Goal: Task Accomplishment & Management: Use online tool/utility

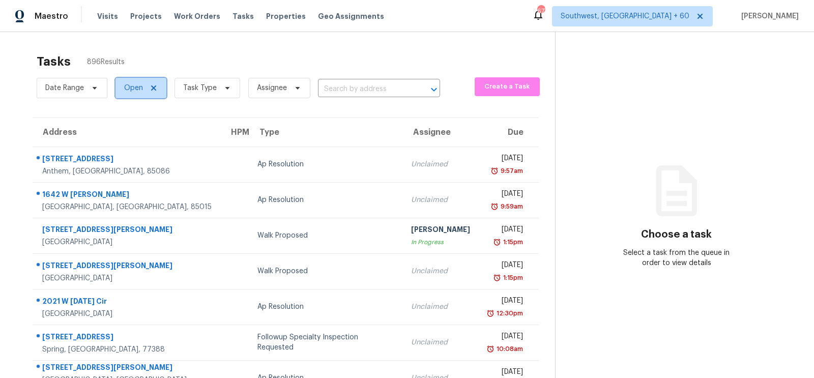
click at [135, 91] on span "Open" at bounding box center [133, 88] width 19 height 10
click at [140, 142] on label "Blocked" at bounding box center [141, 145] width 40 height 10
click at [127, 142] on input "Blocked" at bounding box center [124, 143] width 7 height 7
checkbox input "true"
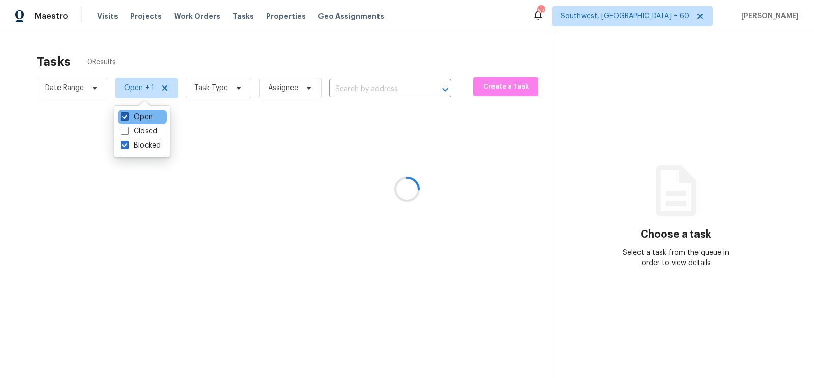
click at [141, 119] on label "Open" at bounding box center [137, 117] width 32 height 10
click at [127, 119] on input "Open" at bounding box center [124, 115] width 7 height 7
checkbox input "false"
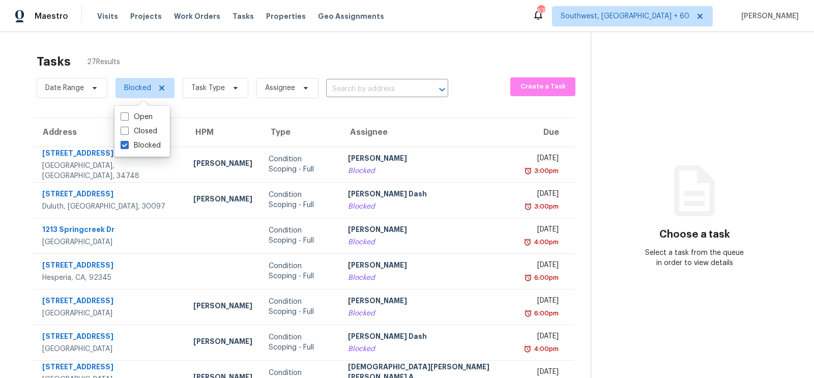
click at [352, 47] on div "Tasks 27 Results Date Range Blocked Task Type Assignee ​ Create a Task Address …" at bounding box center [407, 281] width 814 height 498
click at [158, 87] on icon at bounding box center [162, 88] width 8 height 8
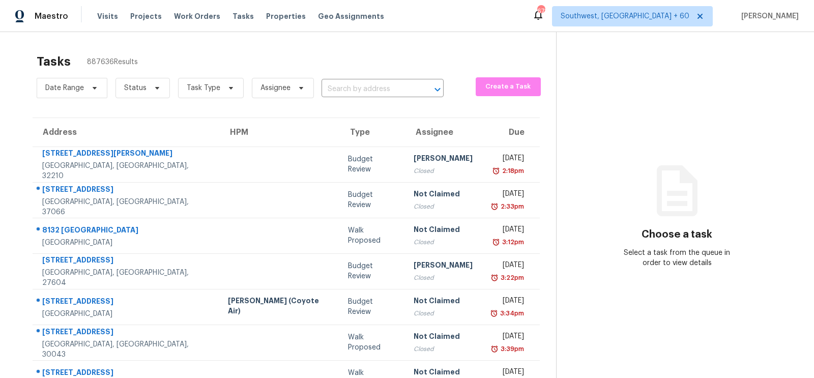
click at [358, 78] on div "Date Range Status Task Type Assignee ​" at bounding box center [240, 88] width 407 height 26
click at [356, 90] on input "text" at bounding box center [369, 89] width 94 height 16
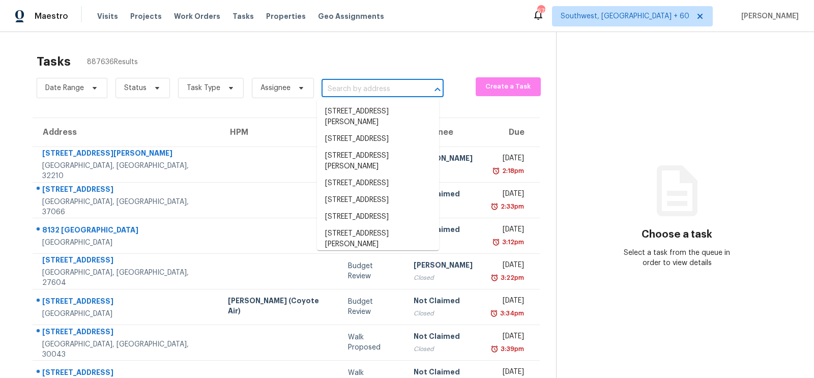
paste input "40550 W Hillman Dr, Maricopa, AZ 85138"
type input "40550 W Hillman Dr, Maricopa, AZ 85138"
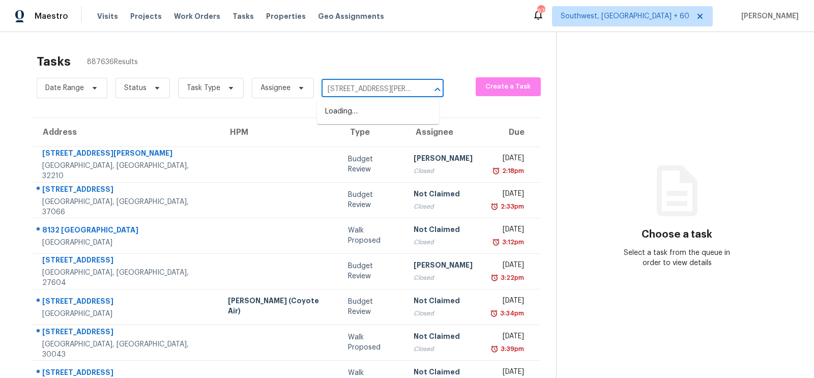
scroll to position [0, 49]
click at [368, 119] on li "40550 W Hillman Dr, Maricopa, AZ 85138" at bounding box center [378, 116] width 122 height 27
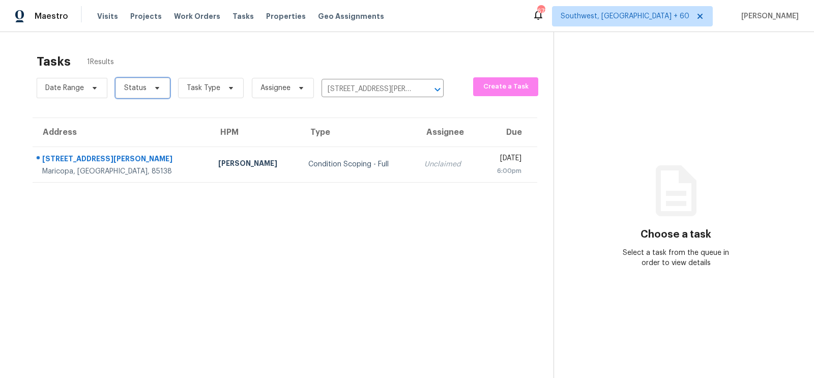
click at [135, 97] on span "Status" at bounding box center [143, 88] width 54 height 20
click at [150, 128] on label "Open" at bounding box center [137, 131] width 32 height 10
click at [127, 128] on input "Open" at bounding box center [124, 129] width 7 height 7
checkbox input "true"
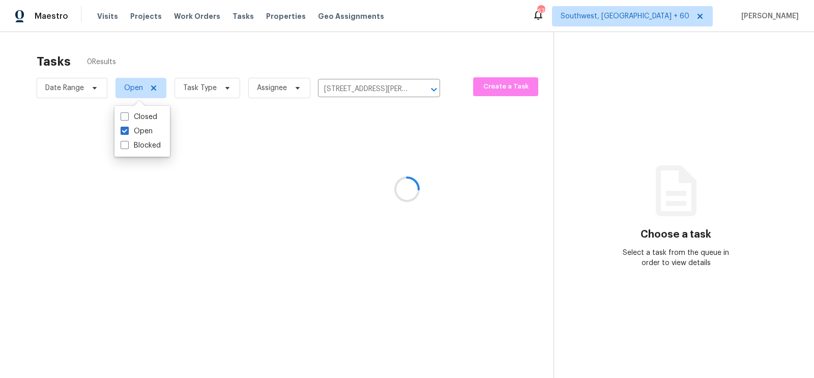
click at [374, 15] on div at bounding box center [407, 189] width 814 height 378
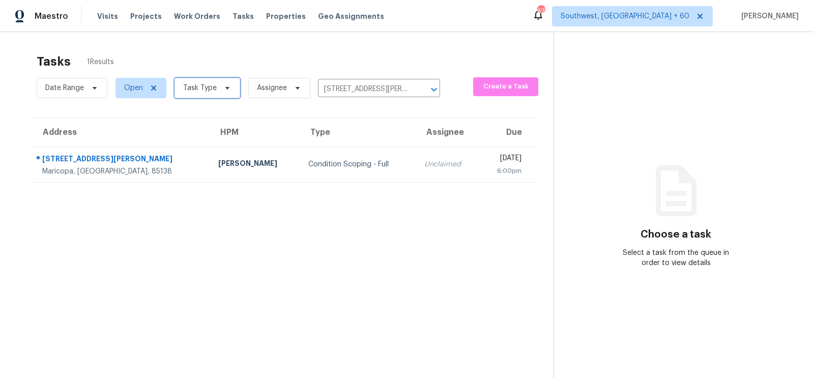
click at [206, 94] on span "Task Type" at bounding box center [208, 88] width 66 height 20
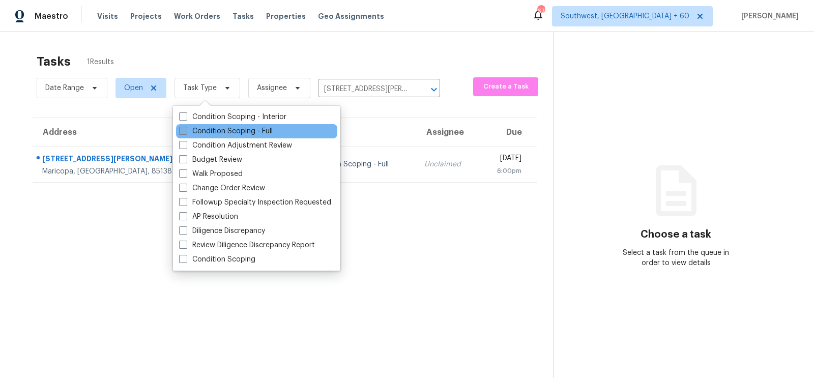
click at [212, 133] on label "Condition Scoping - Full" at bounding box center [226, 131] width 94 height 10
click at [186, 133] on input "Condition Scoping - Full" at bounding box center [182, 129] width 7 height 7
checkbox input "true"
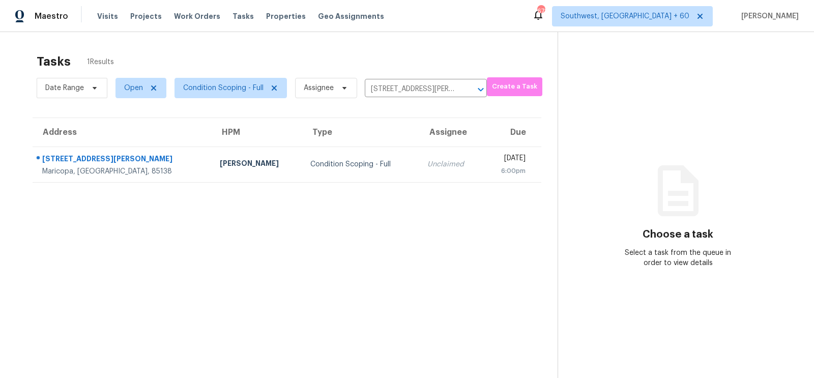
click at [361, 50] on div "Tasks 1 Results" at bounding box center [297, 61] width 521 height 26
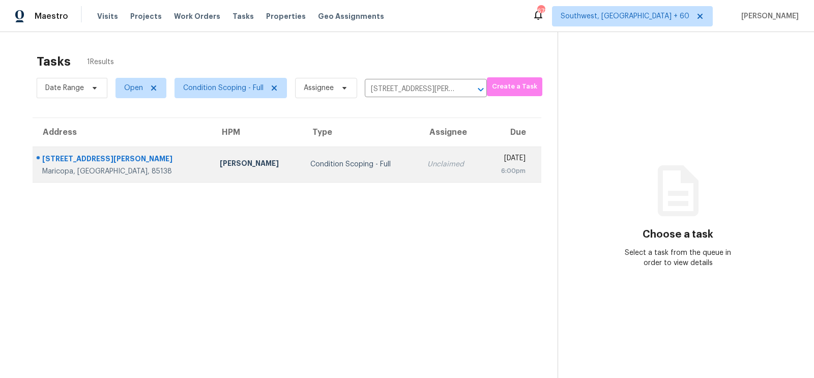
click at [419, 162] on td "Unclaimed" at bounding box center [451, 165] width 64 height 36
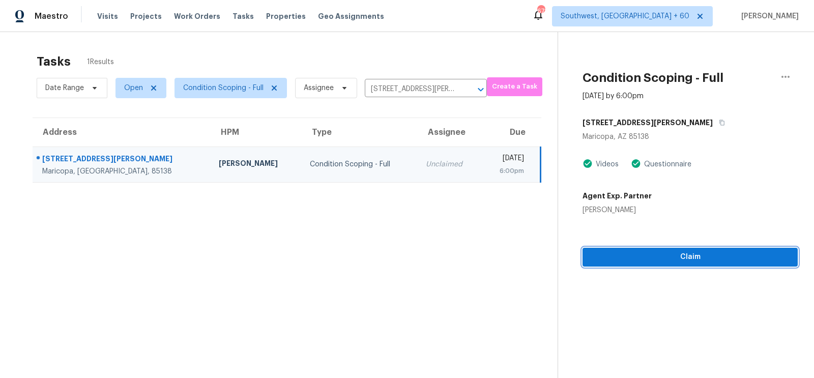
click at [669, 261] on span "Claim" at bounding box center [690, 257] width 199 height 13
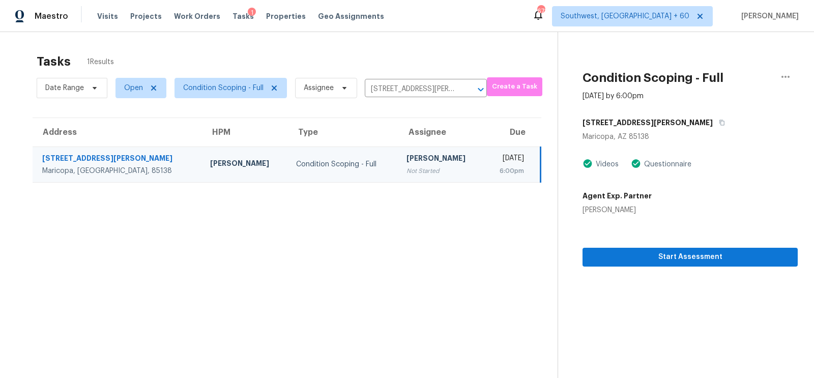
click at [403, 80] on div "Date Range Open Condition Scoping - Full Assignee 40550 W Hillman Dr, Maricopa,…" at bounding box center [262, 88] width 450 height 26
click at [412, 88] on input "40550 W Hillman Dr, Maricopa, AZ 85138" at bounding box center [412, 89] width 94 height 16
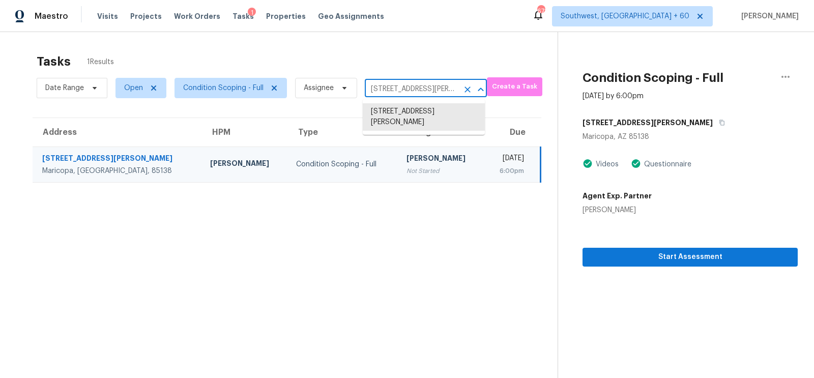
paste input "103 Oaklawn Rd, Statesville, NC, 28625"
type input "103 Oaklawn Rd, Statesville, NC, 28625"
click at [412, 116] on li "103 Oaklawn Rd, Statesville, NC 28625" at bounding box center [424, 111] width 122 height 17
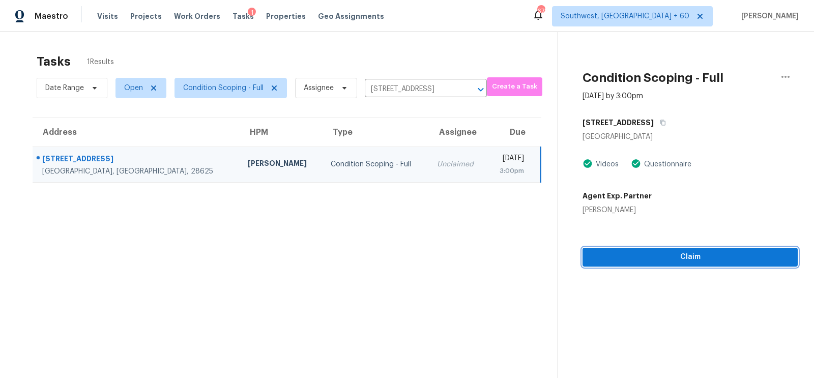
click at [699, 251] on span "Claim" at bounding box center [690, 257] width 199 height 13
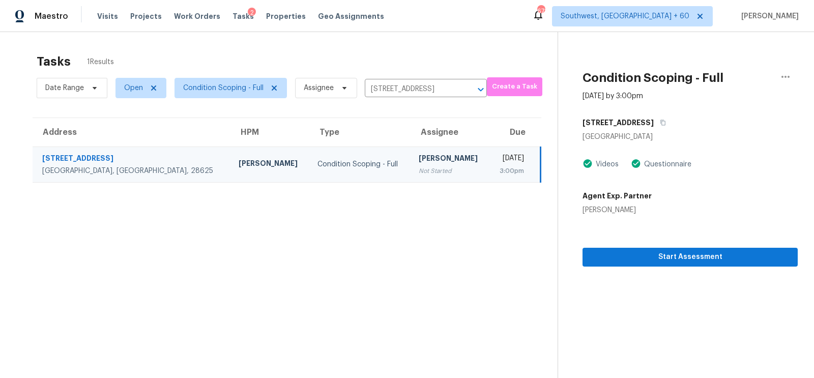
click at [413, 78] on div "Date Range Open Condition Scoping - Full Assignee 103 Oaklawn Rd, Statesville, …" at bounding box center [262, 88] width 450 height 26
click at [403, 89] on input "103 Oaklawn Rd, Statesville, NC 28625" at bounding box center [412, 89] width 94 height 16
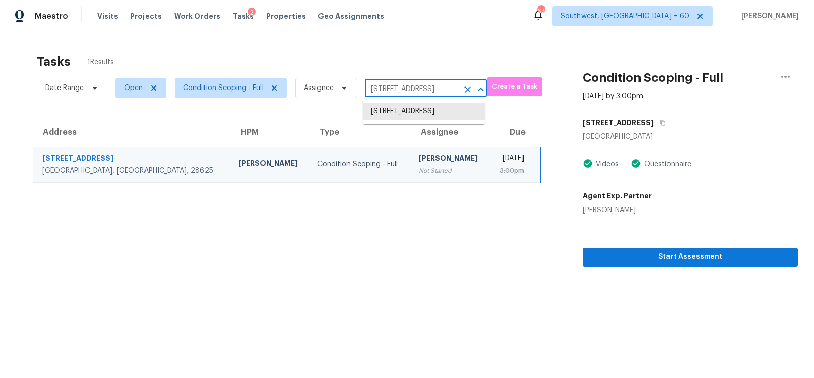
paste input "840 Plato Ave, Orlando, FL 32809"
type input "840 Plato Ave, Orlando, FL 32809"
click at [405, 113] on li "840 Plato Ave, Orlando, FL 32809" at bounding box center [424, 111] width 122 height 17
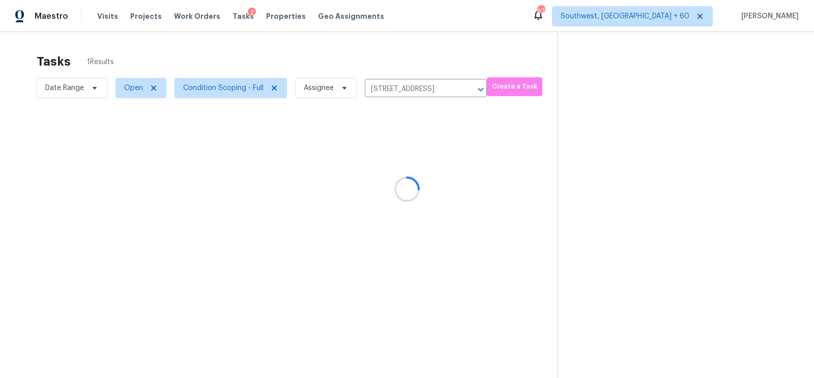
click at [392, 169] on div at bounding box center [407, 189] width 814 height 378
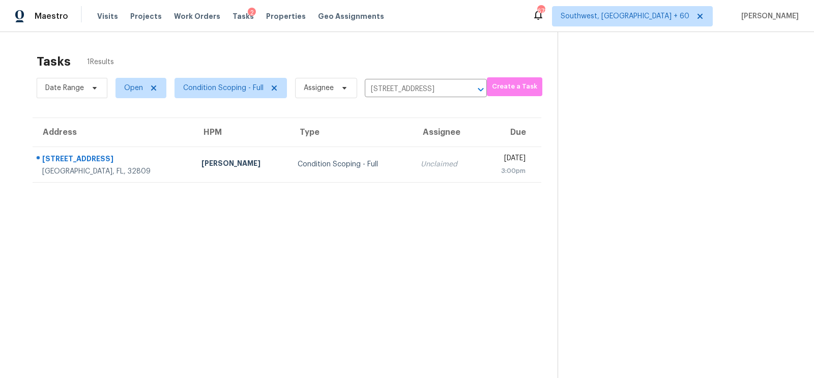
click at [413, 169] on td "Unclaimed" at bounding box center [447, 165] width 68 height 36
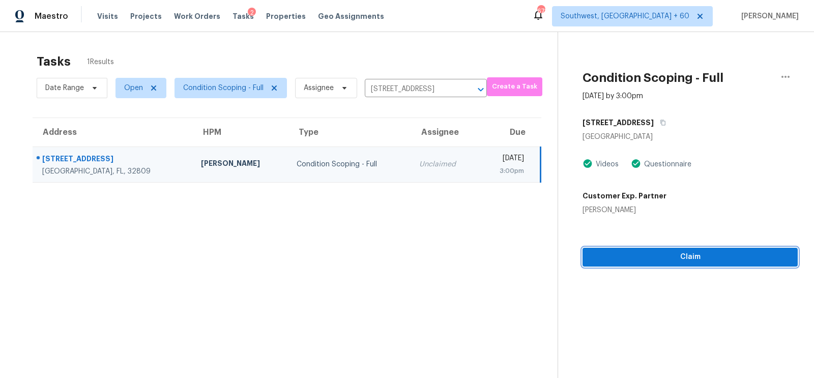
click at [694, 255] on span "Claim" at bounding box center [690, 257] width 199 height 13
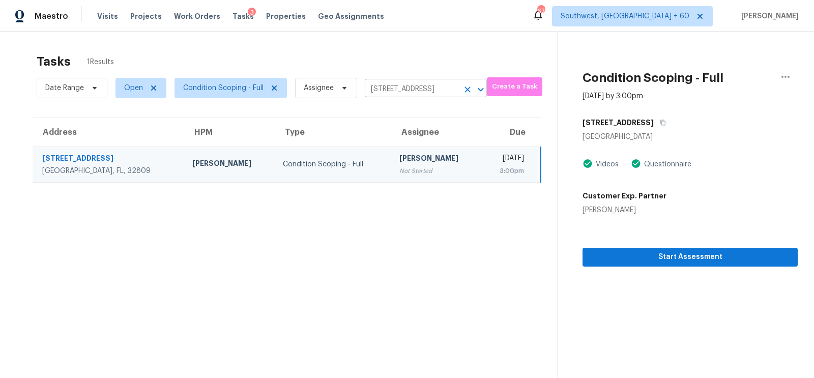
click at [394, 91] on input "840 Plato Ave, Orlando, FL 32809" at bounding box center [412, 89] width 94 height 16
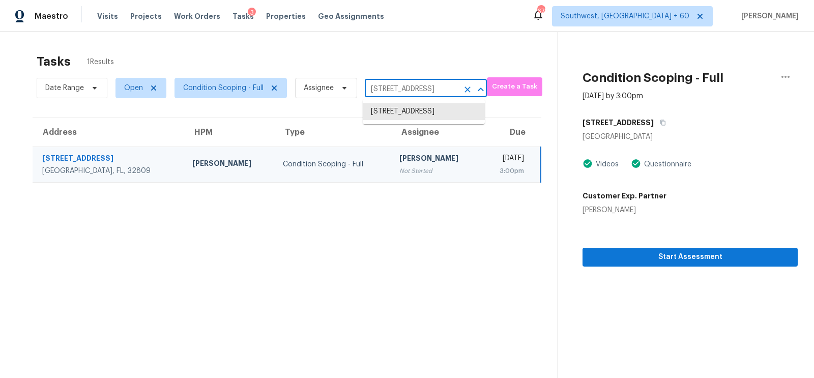
paste input "1028 Delaney Dr, Birmingham, AL 35214"
type input "1028 Delaney Dr, Birmingham, AL 35214"
click at [407, 108] on li "1028 Delaney Dr, Birmingham, AL 35214" at bounding box center [424, 116] width 122 height 27
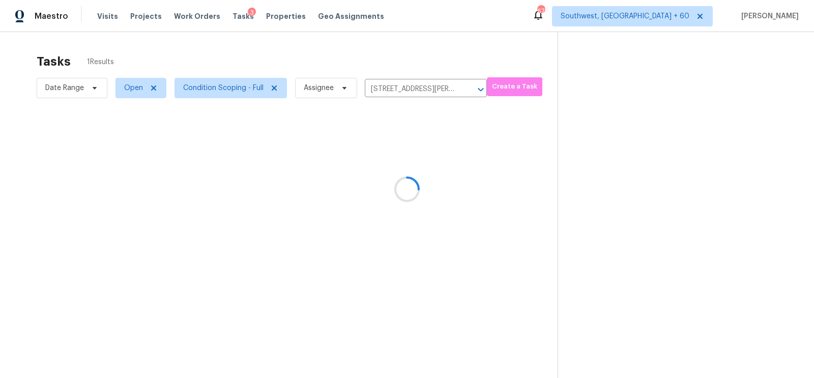
click at [395, 181] on div at bounding box center [407, 189] width 814 height 378
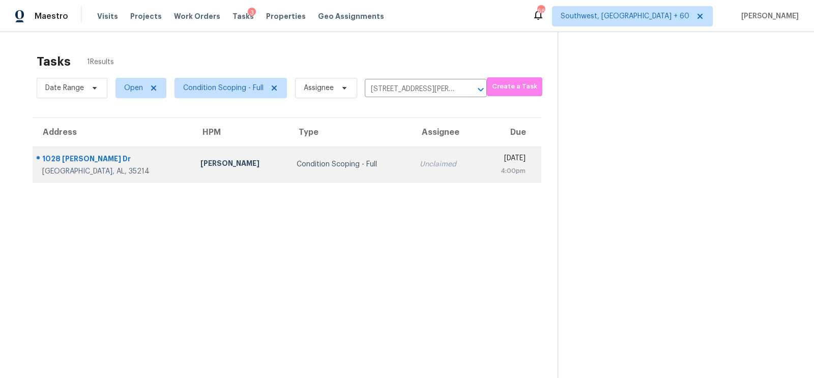
click at [412, 157] on td "Unclaimed" at bounding box center [446, 165] width 68 height 36
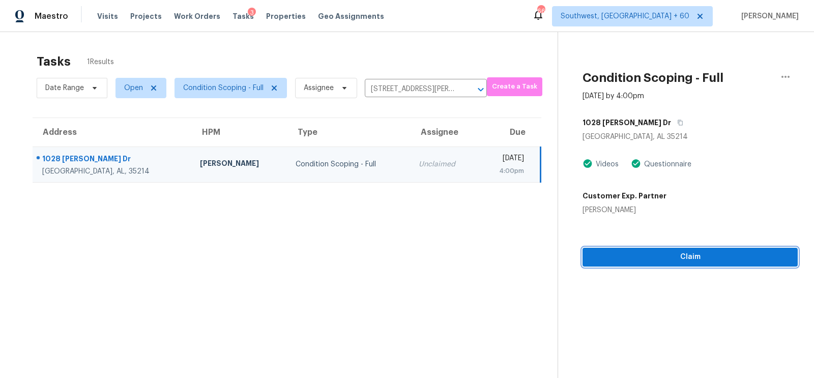
click at [702, 254] on span "Claim" at bounding box center [690, 257] width 199 height 13
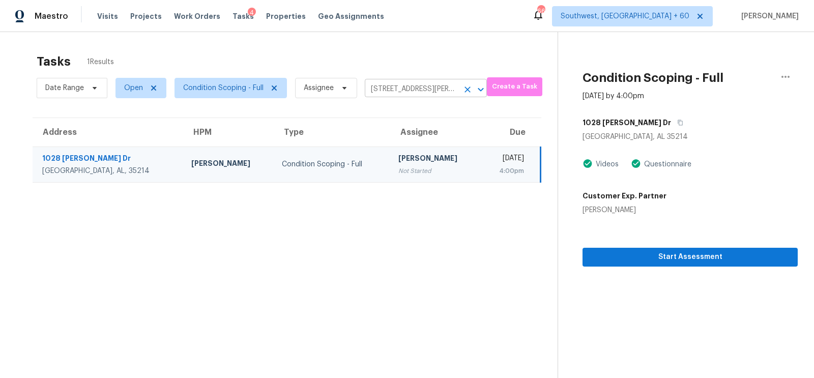
click at [396, 83] on input "1028 Delaney Dr, Birmingham, AL 35214" at bounding box center [412, 89] width 94 height 16
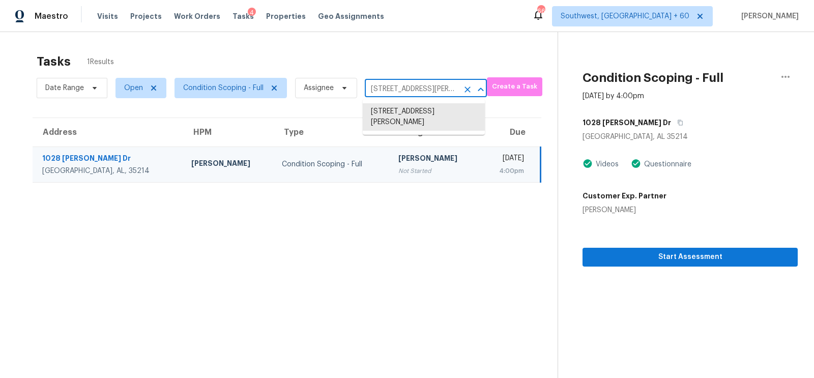
paste input "308 Grand Ave # B, Nashville, TN 37212"
click at [412, 89] on input "1028 Delaney Dr, Birmingham, AL 35214" at bounding box center [412, 89] width 94 height 16
paste input "308 Grand Ave # B, Nashville, TN 37212"
type input "1308 Grand"
click at [402, 137] on li "1308 Grand Ave # B, Nashville, TN 37212" at bounding box center [424, 128] width 122 height 17
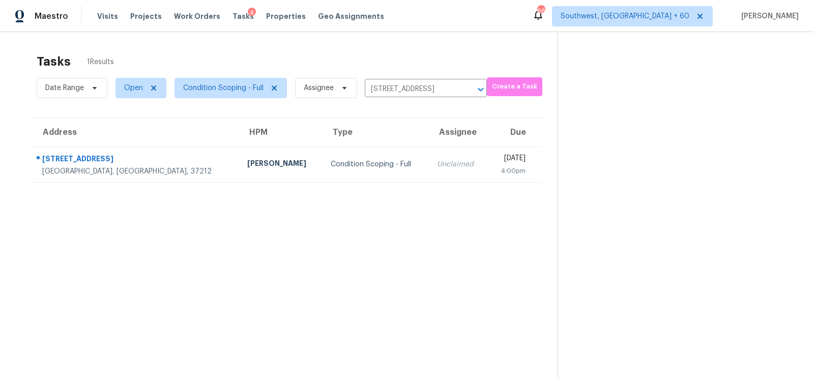
click at [429, 180] on td "Unclaimed" at bounding box center [458, 165] width 59 height 36
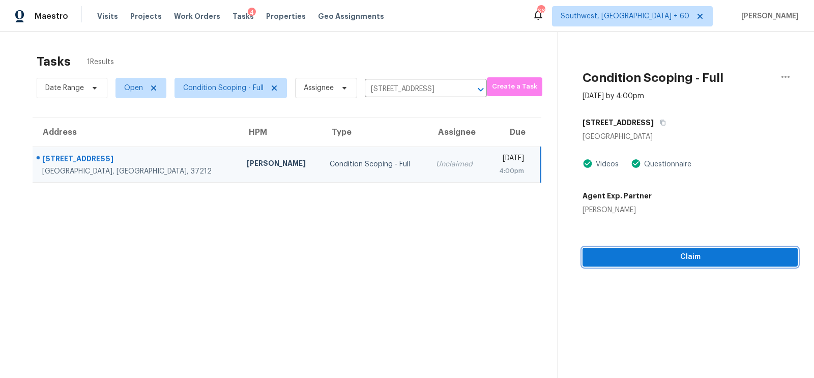
click at [676, 253] on span "Claim" at bounding box center [690, 257] width 199 height 13
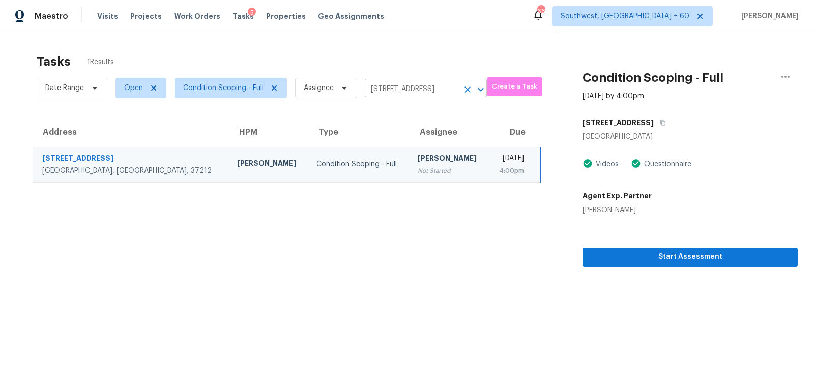
click at [402, 91] on input "1308 Grand Ave # B, Nashville, TN 37212" at bounding box center [412, 89] width 94 height 16
paste input "6559 W Ironwood St, Surprise, AZ 85388"
type input "16559 W Ironwood St, Surprise, AZ 85388"
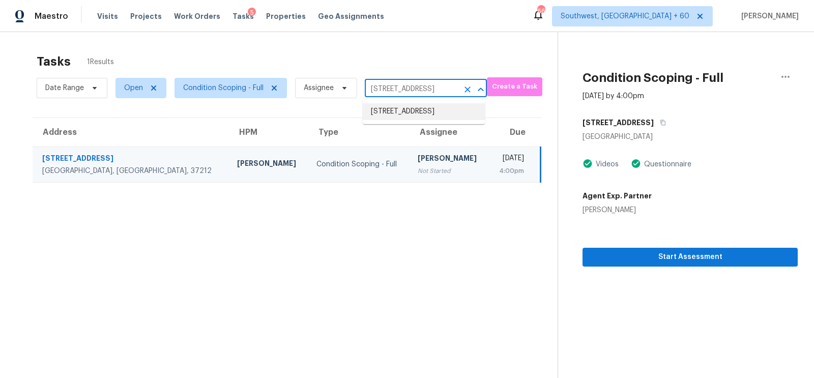
click at [407, 111] on li "16559 W Ironwood St, Surprise, AZ 85388" at bounding box center [424, 111] width 122 height 17
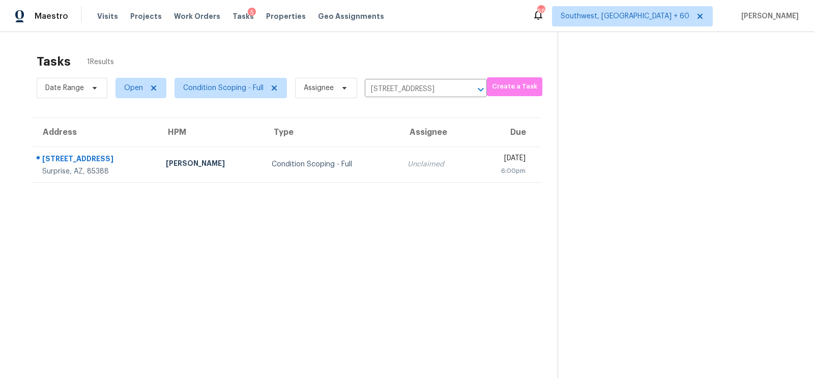
click at [400, 150] on td "Unclaimed" at bounding box center [437, 165] width 74 height 36
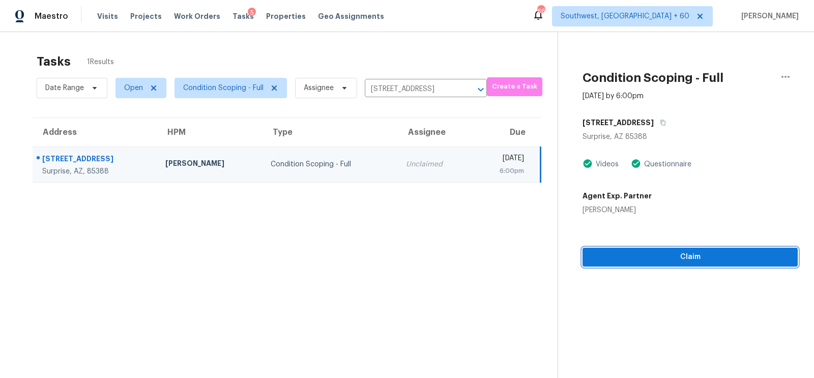
click at [672, 251] on span "Claim" at bounding box center [690, 257] width 199 height 13
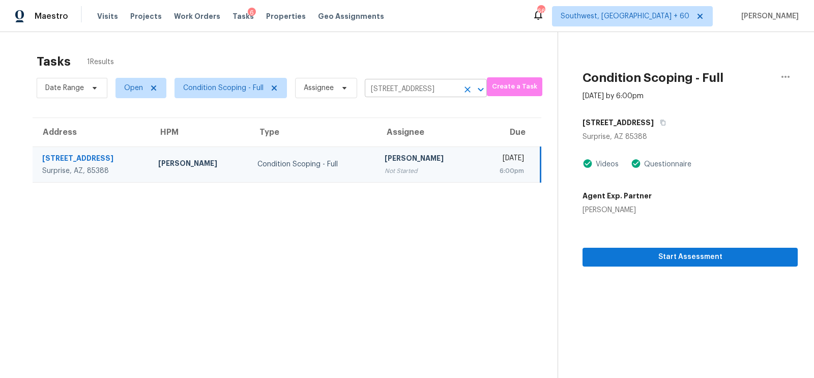
click at [375, 83] on input "16559 W Ironwood St, Surprise, AZ 85388" at bounding box center [412, 89] width 94 height 16
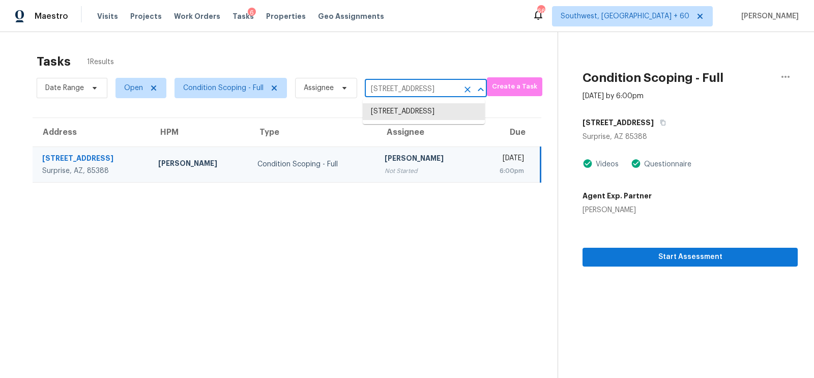
paste input "308 Grand Ave # B, Nashville, TN 37212"
drag, startPoint x: 384, startPoint y: 89, endPoint x: 466, endPoint y: 89, distance: 81.4
click at [466, 89] on div "1308 Grand Ave # B, Nashville, TN 37212 ​" at bounding box center [426, 89] width 122 height 16
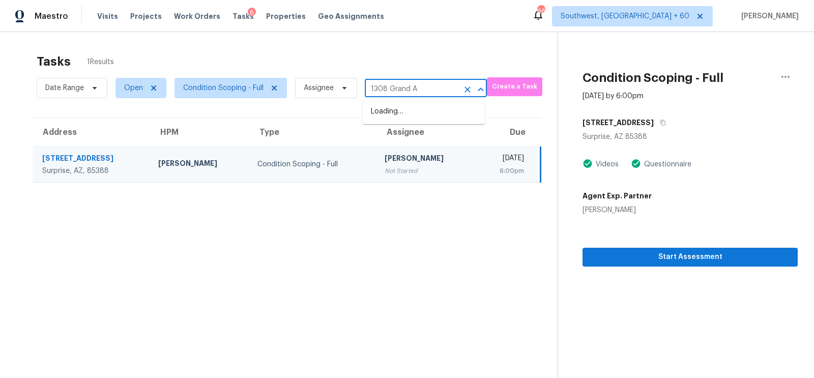
type input "1308 Grand"
click at [444, 137] on li "1308 Grand Ave # B, Nashville, TN 37212" at bounding box center [424, 128] width 122 height 17
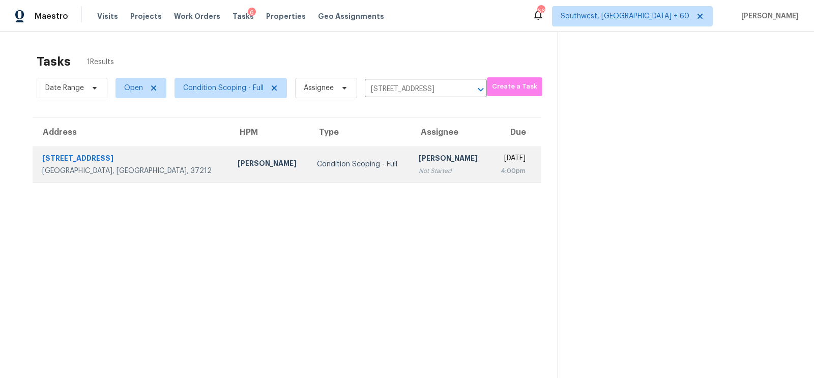
click at [411, 152] on td "Salma Ansari Not Started" at bounding box center [450, 165] width 79 height 36
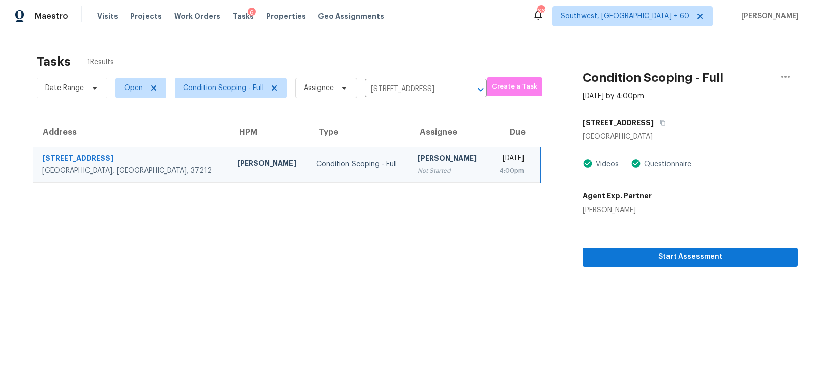
click at [659, 270] on section "Condition Scoping - Full Sep 16th 2025 by 4:00pm 1308 Grand Ave Nashville, TN 3…" at bounding box center [678, 221] width 240 height 378
click at [669, 255] on span "Start Assessment" at bounding box center [690, 257] width 199 height 13
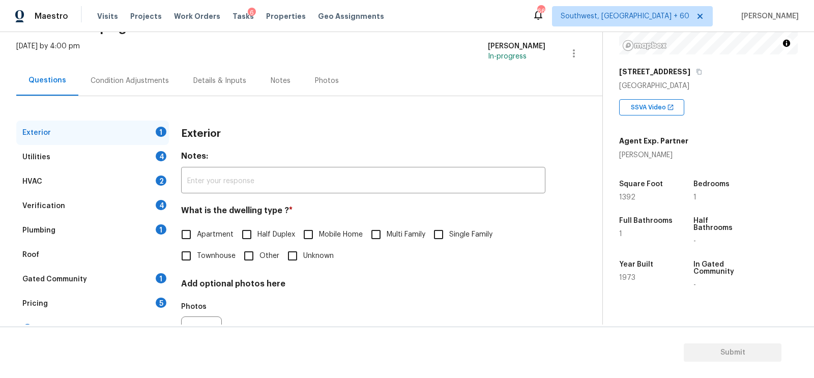
scroll to position [67, 0]
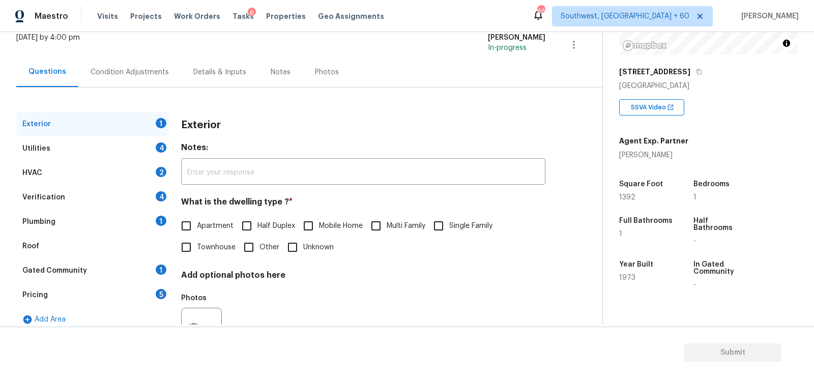
click at [209, 224] on span "Apartment" at bounding box center [215, 226] width 37 height 11
click at [197, 224] on input "Apartment" at bounding box center [186, 225] width 21 height 21
checkbox input "true"
click at [139, 136] on div "Utilities 4" at bounding box center [92, 148] width 153 height 24
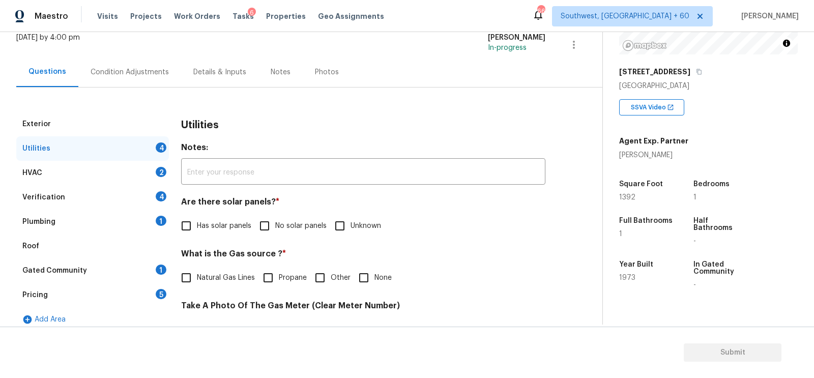
click at [279, 224] on span "No solar panels" at bounding box center [300, 226] width 51 height 11
click at [275, 224] on input "No solar panels" at bounding box center [264, 225] width 21 height 21
checkbox input "true"
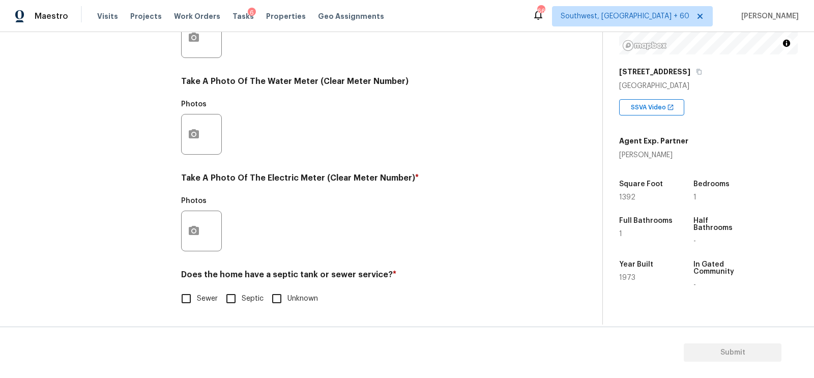
click at [192, 297] on input "Sewer" at bounding box center [186, 298] width 21 height 21
checkbox input "true"
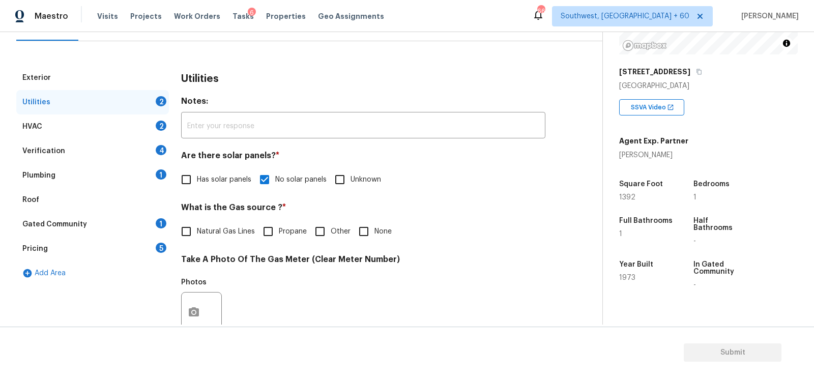
click at [144, 129] on div "HVAC 2" at bounding box center [92, 127] width 153 height 24
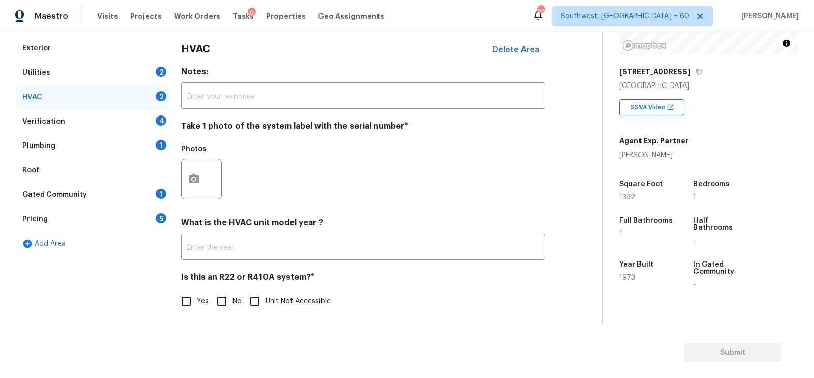
scroll to position [145, 0]
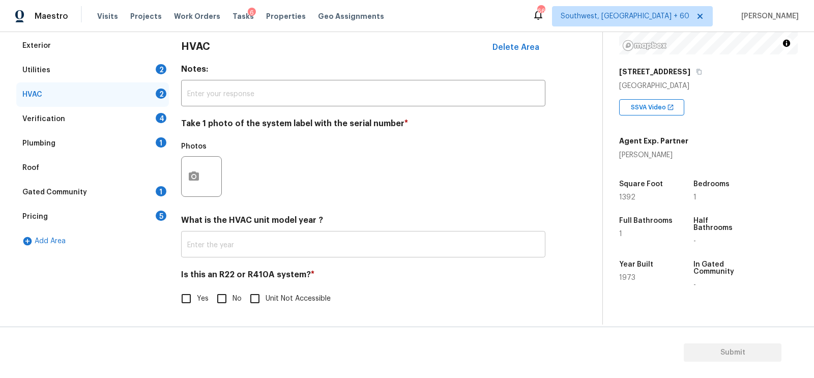
click at [242, 246] on input "text" at bounding box center [363, 246] width 364 height 24
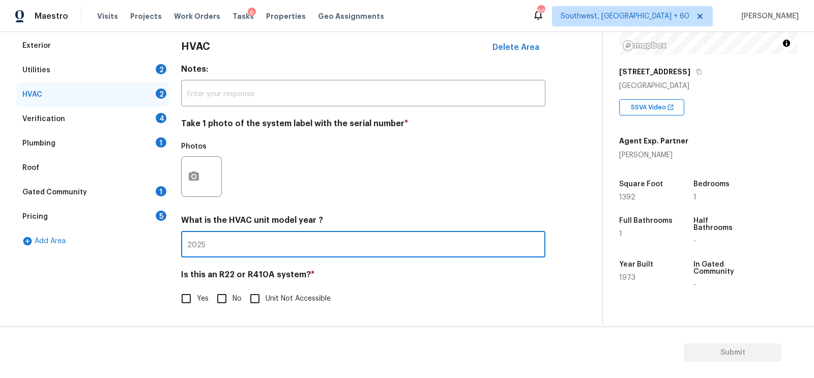
type input "2025"
click at [235, 299] on span "No" at bounding box center [237, 299] width 9 height 11
click at [233, 299] on input "No" at bounding box center [221, 298] width 21 height 21
checkbox input "true"
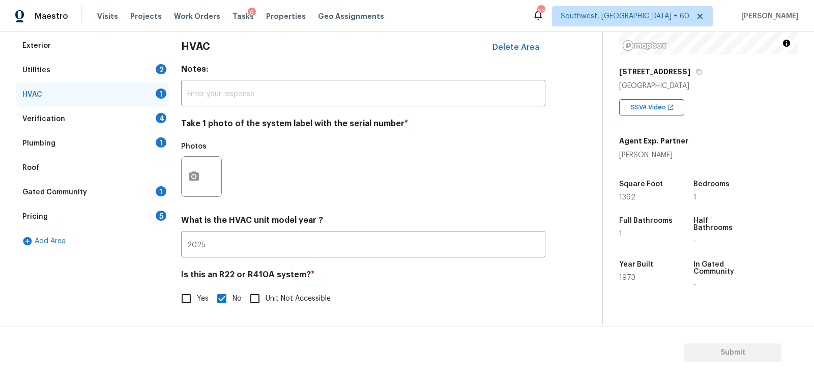
click at [149, 123] on div "Verification 4" at bounding box center [92, 119] width 153 height 24
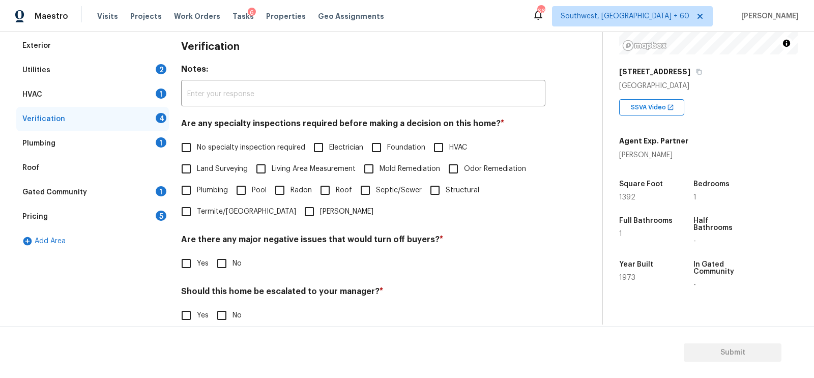
click at [226, 138] on label "No specialty inspection required" at bounding box center [241, 147] width 130 height 21
click at [197, 138] on input "No specialty inspection required" at bounding box center [186, 147] width 21 height 21
checkbox input "true"
click at [230, 250] on h4 "Are there any major negative issues that would turn off buyers? *" at bounding box center [363, 243] width 364 height 14
click at [224, 263] on input "No" at bounding box center [221, 263] width 21 height 21
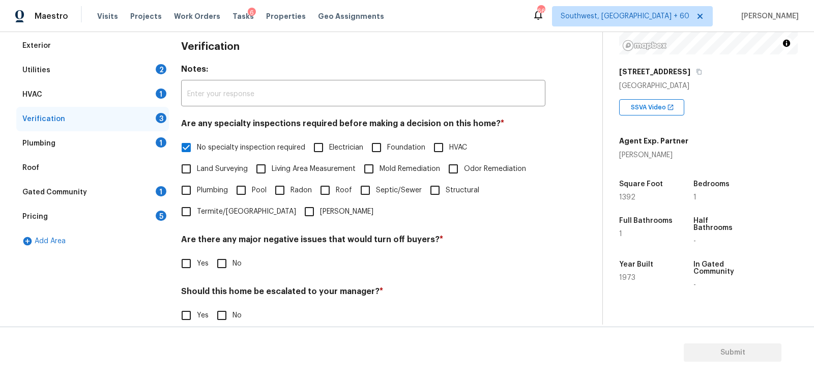
checkbox input "true"
click at [225, 318] on input "No" at bounding box center [221, 316] width 21 height 21
checkbox input "true"
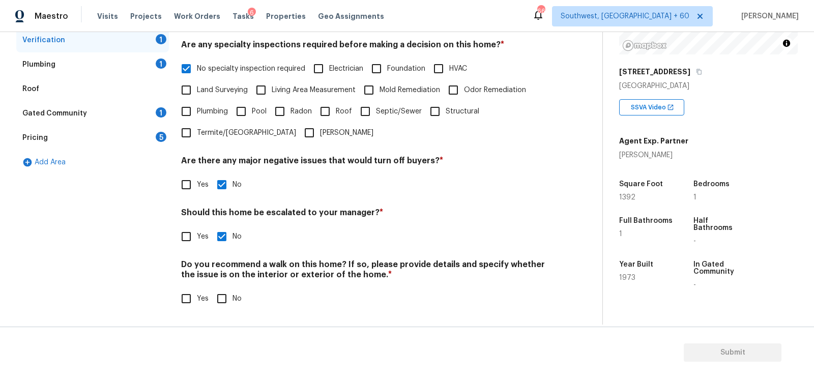
click at [217, 298] on input "No" at bounding box center [221, 298] width 21 height 21
checkbox input "true"
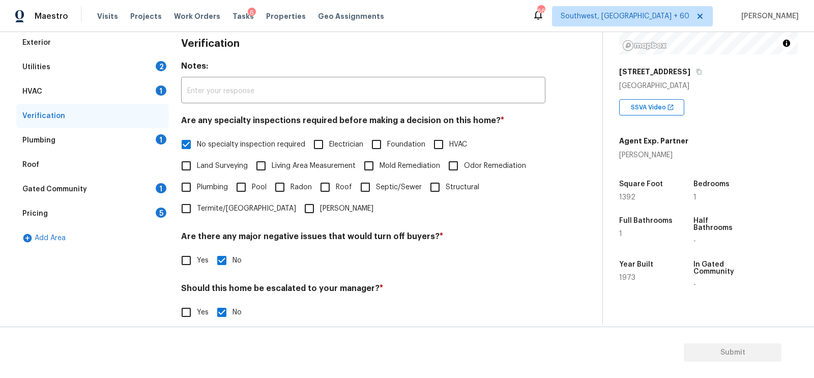
click at [122, 135] on div "Plumbing 1" at bounding box center [92, 140] width 153 height 24
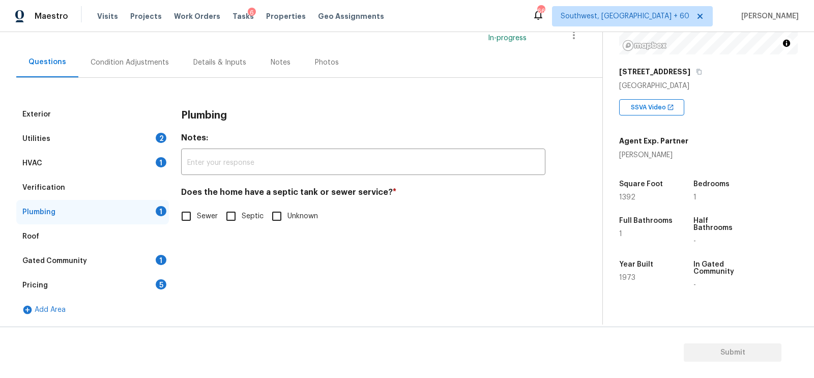
click at [198, 199] on h4 "Does the home have a septic tank or sewer service? *" at bounding box center [363, 194] width 364 height 14
click at [184, 220] on input "Sewer" at bounding box center [186, 216] width 21 height 21
checkbox input "true"
click at [147, 259] on div "Gated Community 1" at bounding box center [92, 261] width 153 height 24
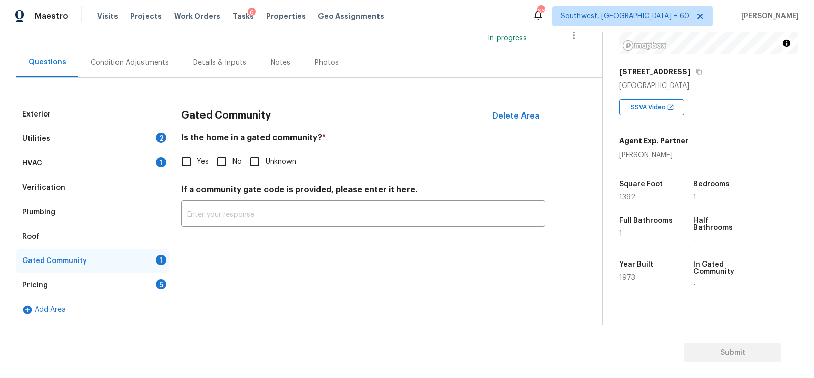
click at [210, 185] on h4 "If a community gate code is provided, please enter it here." at bounding box center [363, 192] width 364 height 14
click at [224, 167] on input "No" at bounding box center [221, 161] width 21 height 21
checkbox input "true"
click at [133, 288] on div "Pricing 5" at bounding box center [92, 285] width 153 height 24
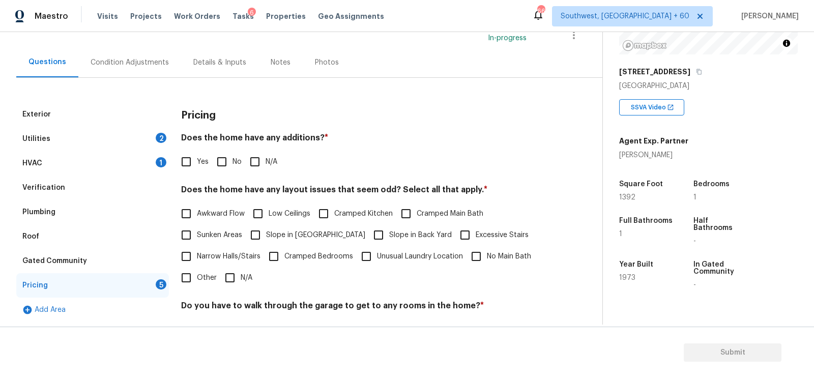
click at [214, 165] on input "No" at bounding box center [221, 161] width 21 height 21
checkbox input "true"
click at [233, 288] on input "N/A" at bounding box center [229, 278] width 21 height 21
checkbox input "true"
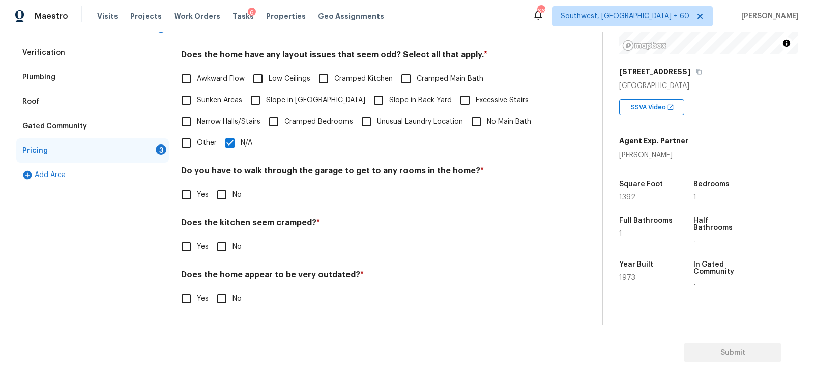
scroll to position [210, 0]
click at [224, 194] on input "No" at bounding box center [221, 195] width 21 height 21
checkbox input "true"
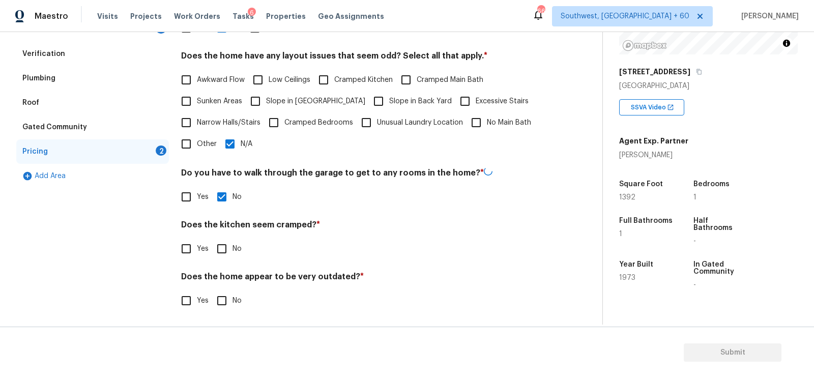
click at [233, 250] on span "No" at bounding box center [237, 249] width 9 height 11
click at [233, 250] on input "No" at bounding box center [221, 248] width 21 height 21
checkbox input "true"
click at [231, 299] on input "No" at bounding box center [221, 300] width 21 height 21
checkbox input "true"
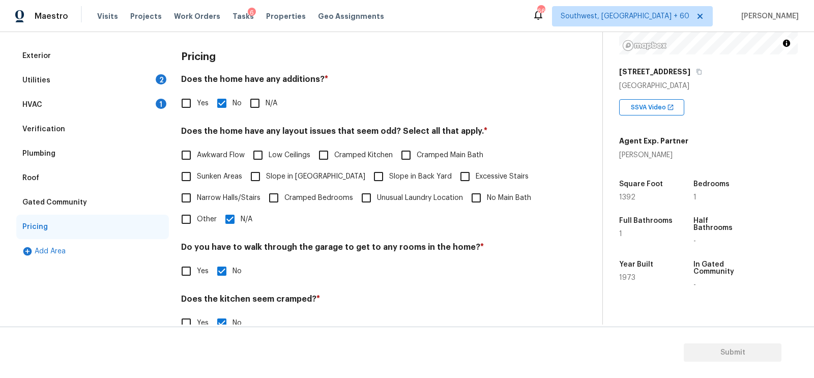
scroll to position [1, 0]
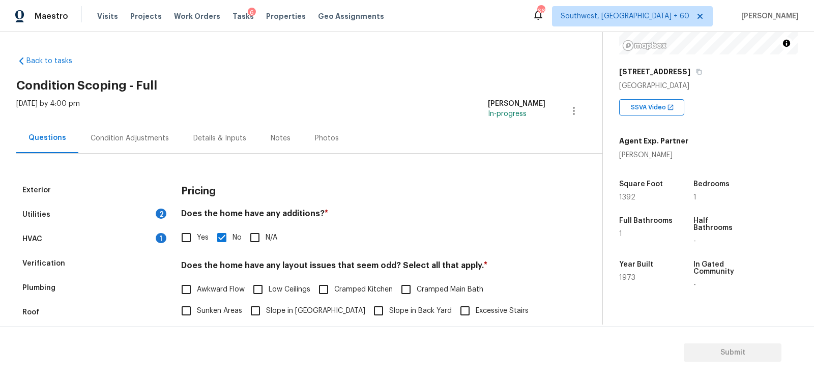
click at [146, 117] on div "Tue, Sep 16 2025 by 4:00 pm Salma Ansari In-progress" at bounding box center [309, 111] width 586 height 24
click at [131, 137] on div "Condition Adjustments" at bounding box center [130, 138] width 78 height 10
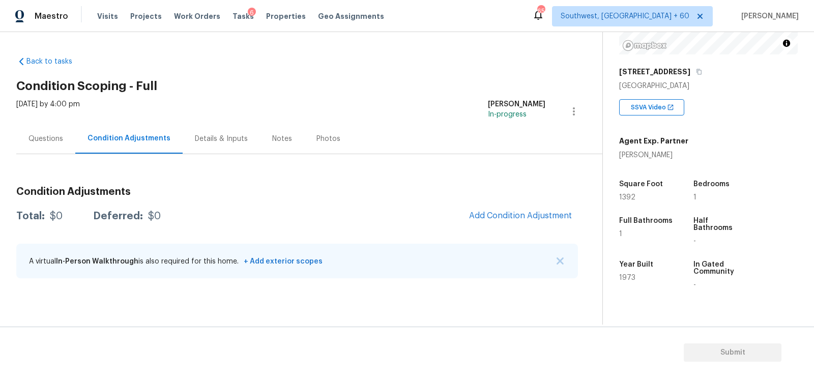
click at [35, 119] on div "Tue, Sep 16 2025 by 4:00 pm" at bounding box center [48, 111] width 64 height 24
click at [40, 135] on div "Questions" at bounding box center [45, 139] width 35 height 10
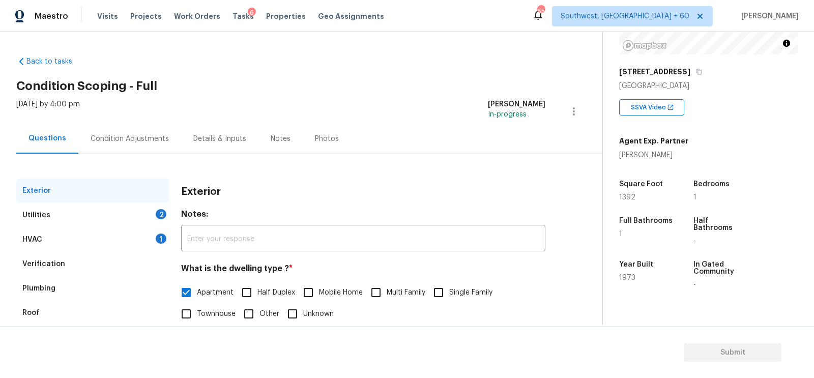
click at [124, 234] on div "HVAC 1" at bounding box center [92, 239] width 153 height 24
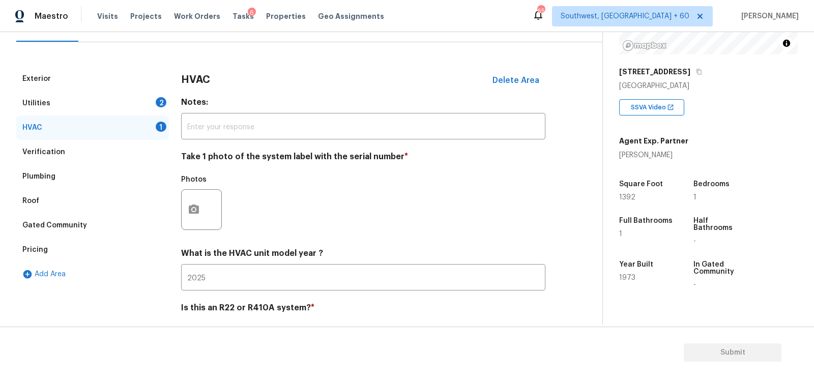
scroll to position [116, 0]
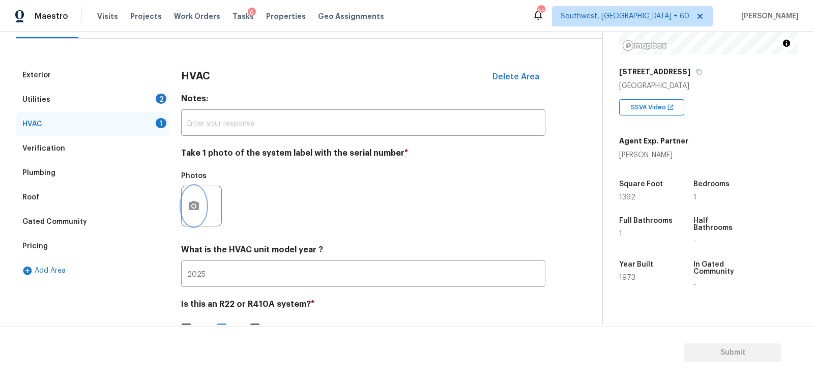
click at [195, 210] on icon "button" at bounding box center [194, 206] width 12 height 12
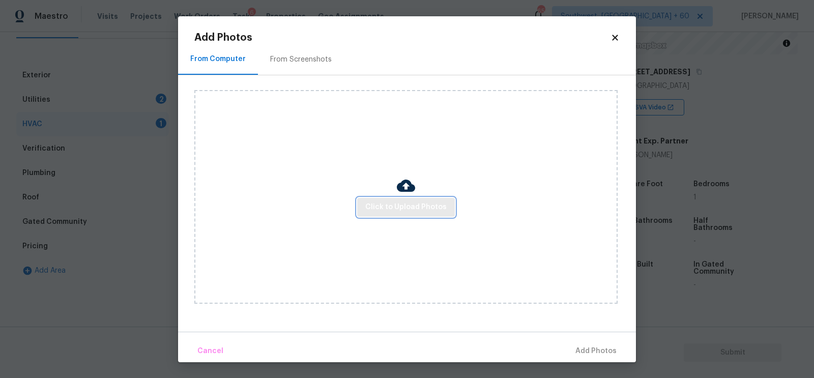
click at [400, 208] on span "Click to Upload Photos" at bounding box center [405, 207] width 81 height 13
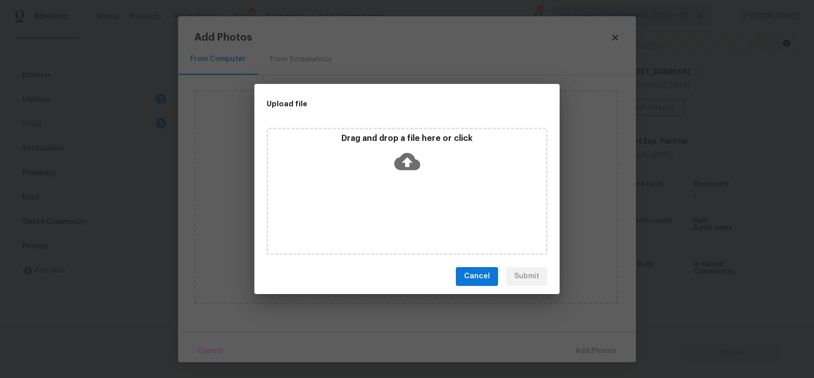
click at [413, 177] on div "Drag and drop a file here or click" at bounding box center [407, 191] width 281 height 127
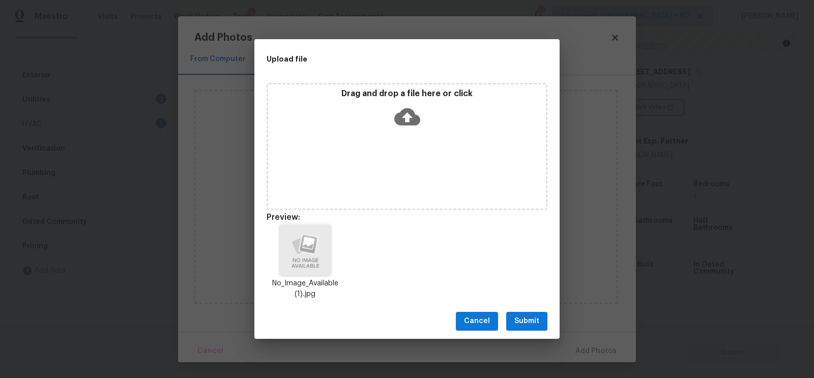
click at [536, 322] on span "Submit" at bounding box center [527, 321] width 25 height 13
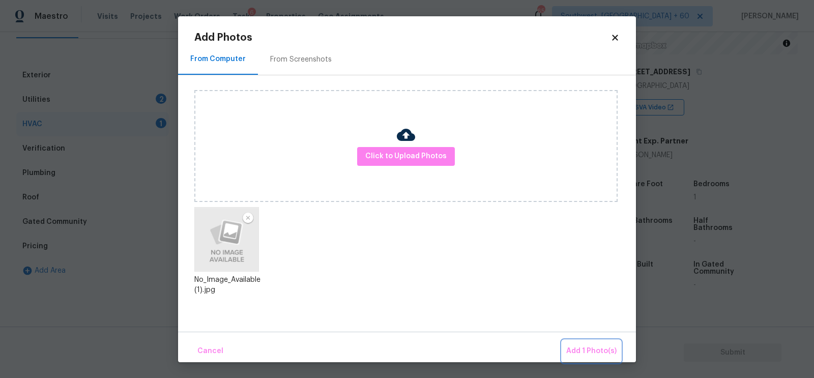
click at [597, 351] on span "Add 1 Photo(s)" at bounding box center [591, 351] width 50 height 13
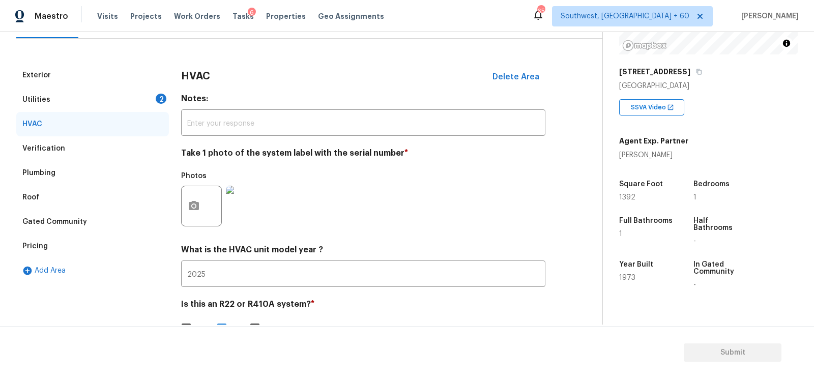
click at [148, 98] on div "Utilities 2" at bounding box center [92, 100] width 153 height 24
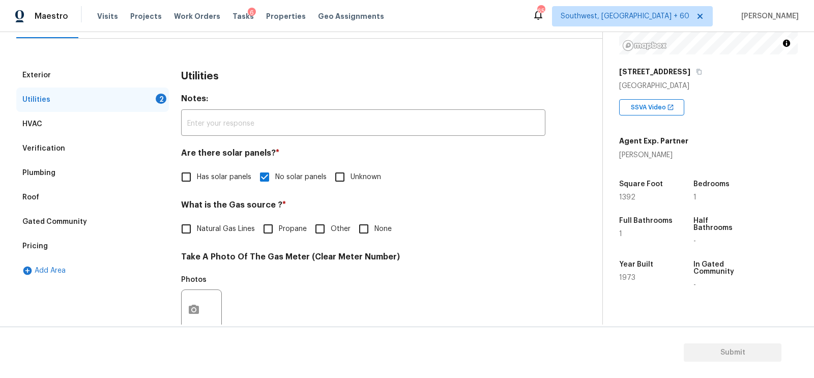
click at [360, 232] on input "None" at bounding box center [363, 228] width 21 height 21
checkbox input "true"
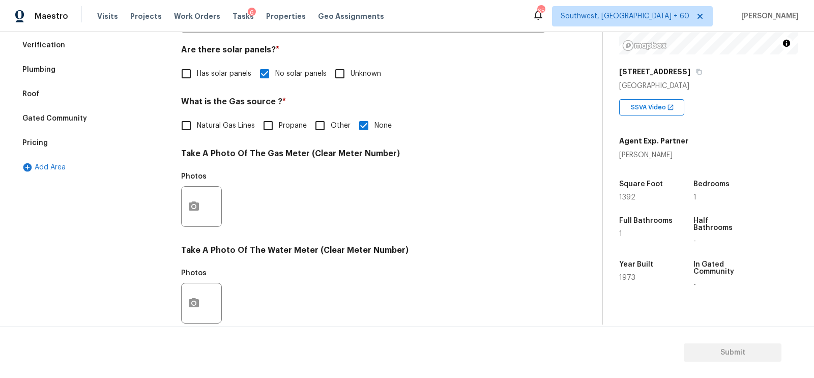
scroll to position [250, 0]
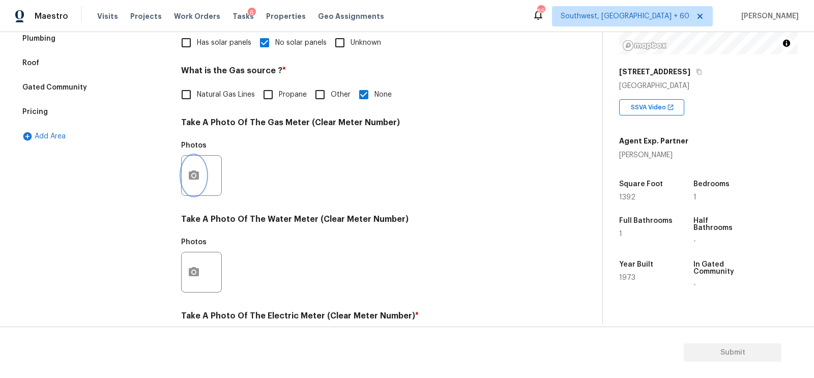
click at [192, 181] on icon "button" at bounding box center [194, 175] width 12 height 12
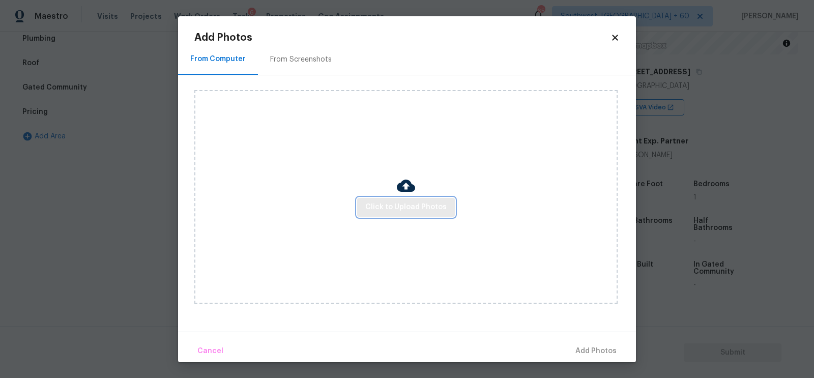
click at [406, 208] on span "Click to Upload Photos" at bounding box center [405, 207] width 81 height 13
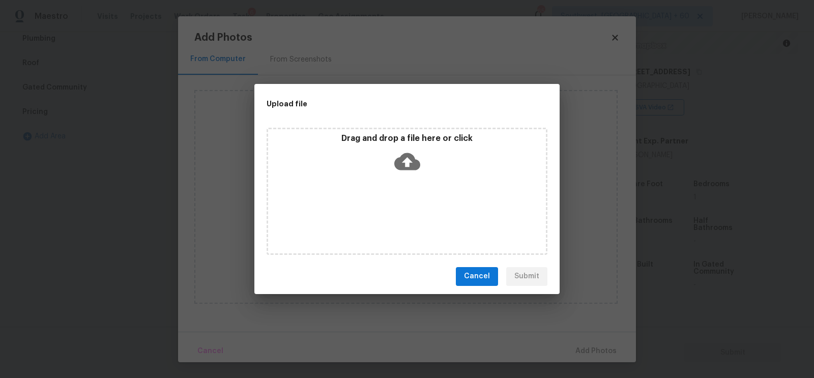
click at [406, 173] on icon at bounding box center [407, 162] width 26 height 26
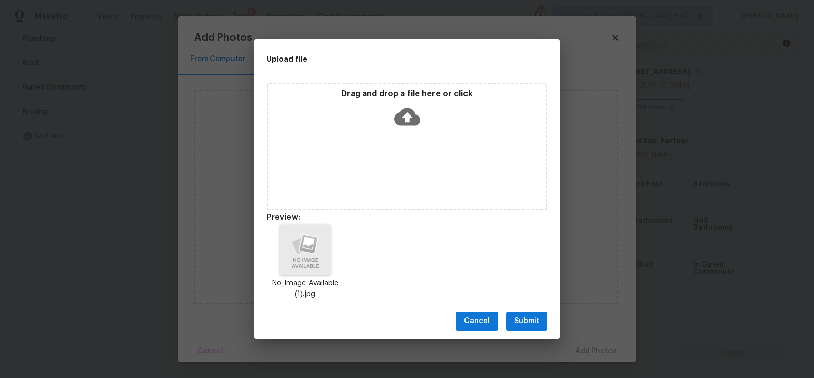
click at [526, 316] on span "Submit" at bounding box center [527, 321] width 25 height 13
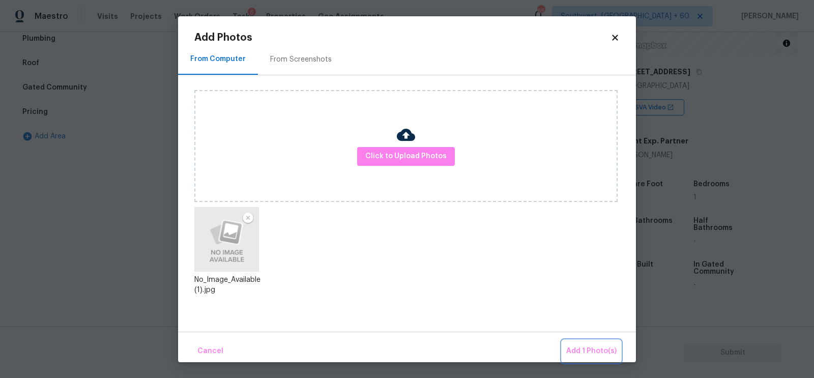
click at [581, 346] on span "Add 1 Photo(s)" at bounding box center [591, 351] width 50 height 13
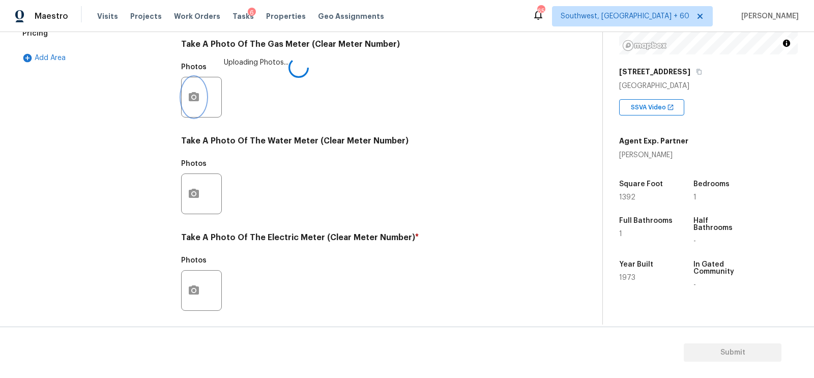
scroll to position [349, 0]
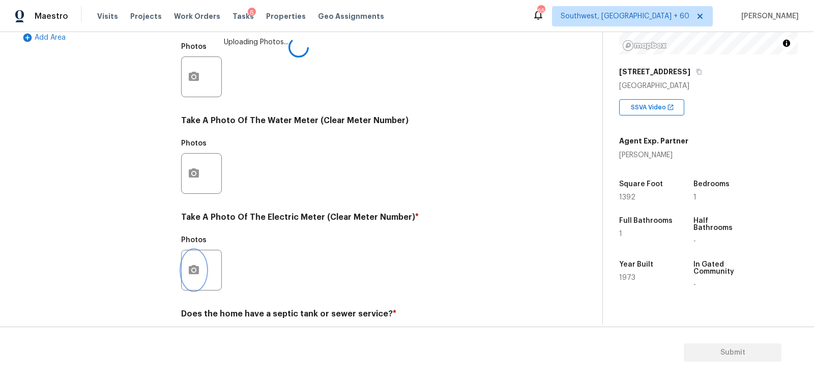
click at [197, 268] on icon "button" at bounding box center [194, 269] width 10 height 9
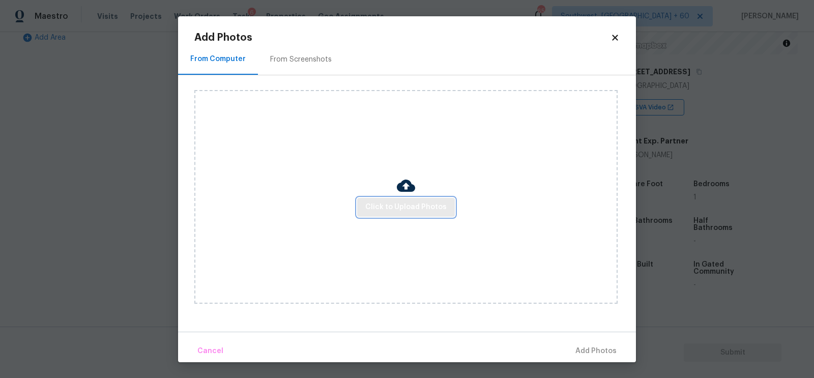
click at [388, 207] on span "Click to Upload Photos" at bounding box center [405, 207] width 81 height 13
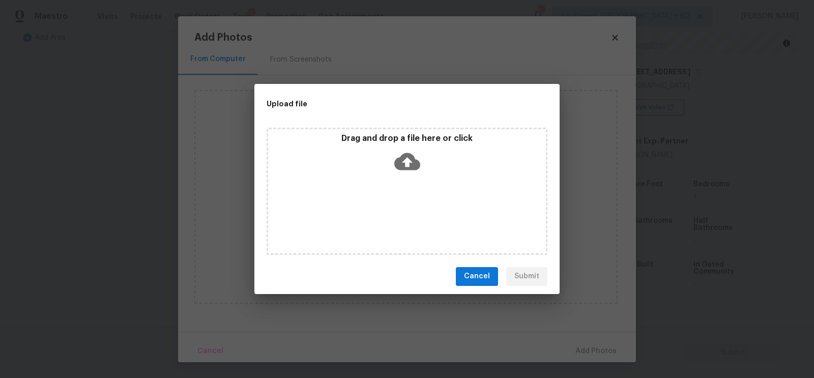
click at [403, 161] on icon at bounding box center [407, 162] width 26 height 26
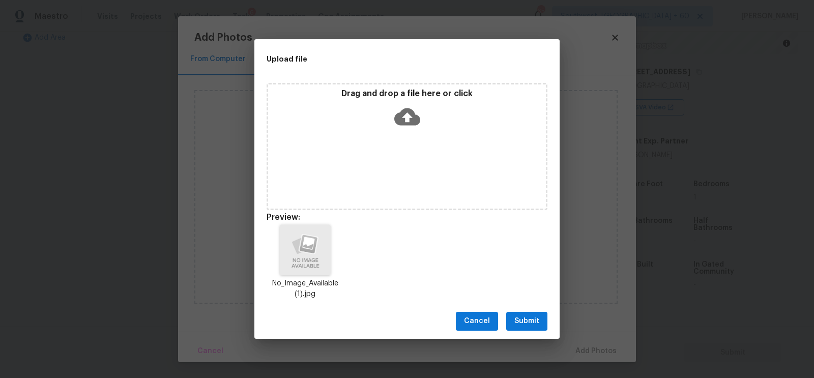
click at [531, 319] on span "Submit" at bounding box center [527, 321] width 25 height 13
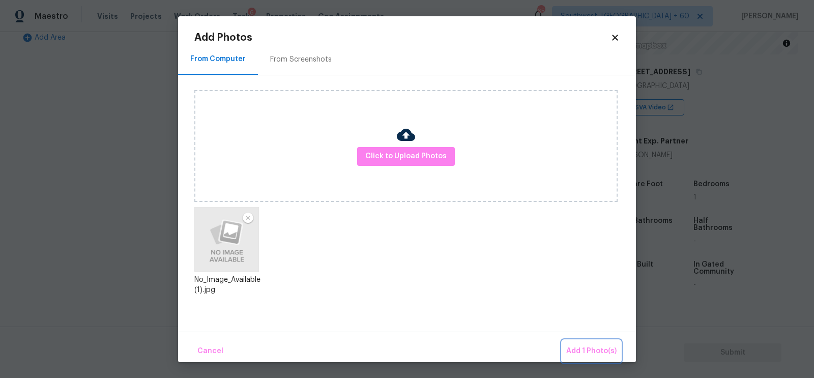
click at [582, 344] on button "Add 1 Photo(s)" at bounding box center [591, 351] width 59 height 22
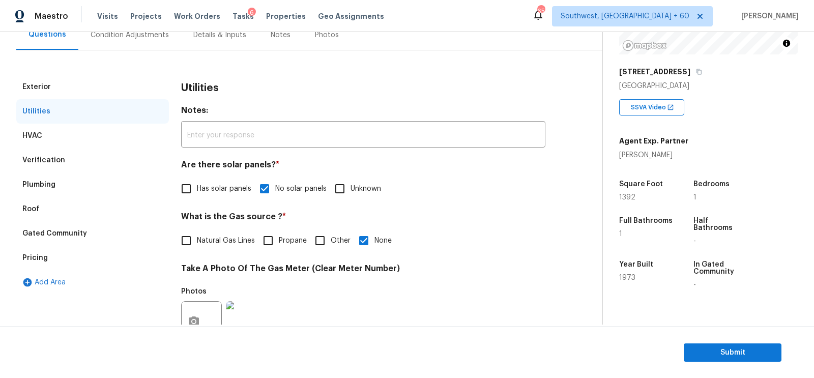
scroll to position [0, 0]
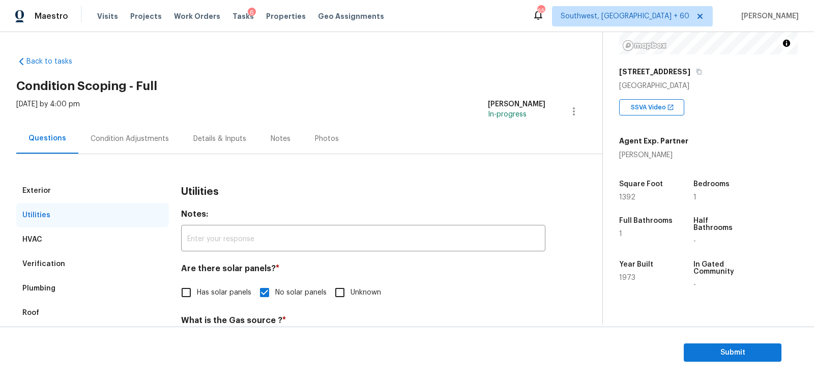
click at [153, 141] on div "Condition Adjustments" at bounding box center [130, 139] width 78 height 10
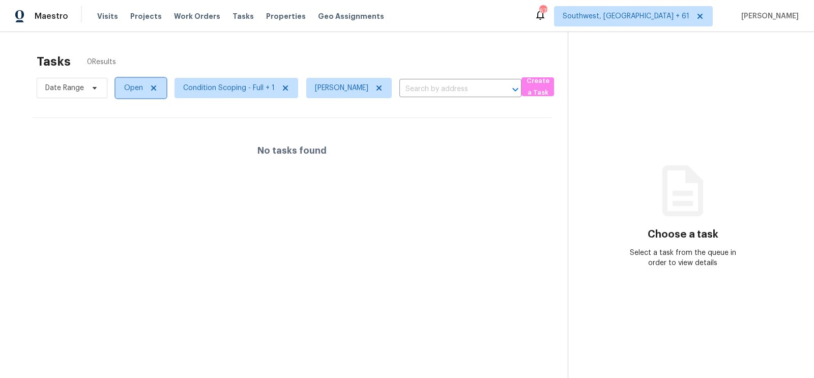
click at [132, 88] on span "Open" at bounding box center [133, 88] width 19 height 10
click at [135, 142] on label "Blocked" at bounding box center [141, 145] width 40 height 10
click at [127, 142] on input "Blocked" at bounding box center [124, 143] width 7 height 7
checkbox input "true"
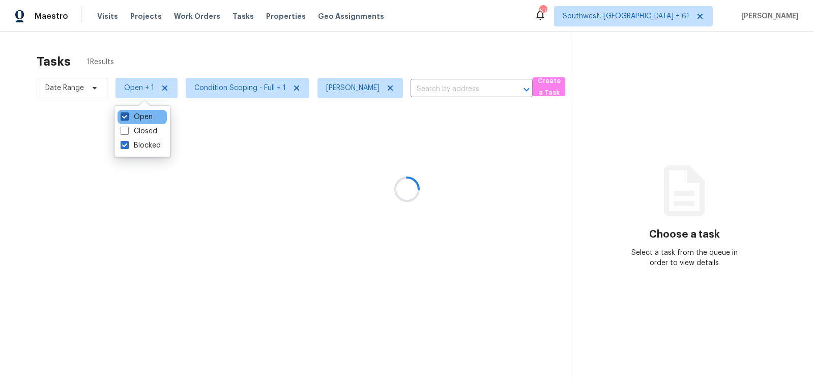
click at [144, 113] on label "Open" at bounding box center [137, 117] width 32 height 10
click at [127, 113] on input "Open" at bounding box center [124, 115] width 7 height 7
checkbox input "false"
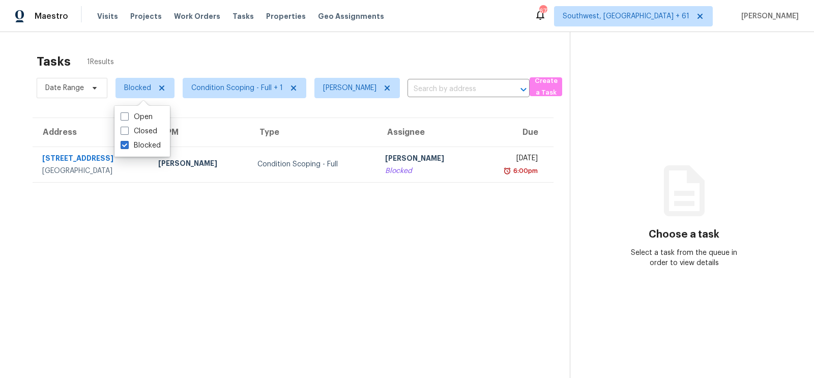
click at [349, 54] on div "Tasks 1 Results" at bounding box center [303, 61] width 533 height 26
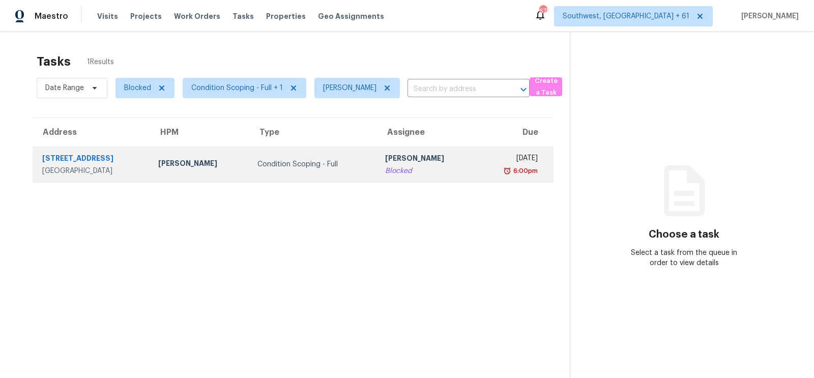
click at [385, 155] on div "[PERSON_NAME]" at bounding box center [426, 159] width 83 height 13
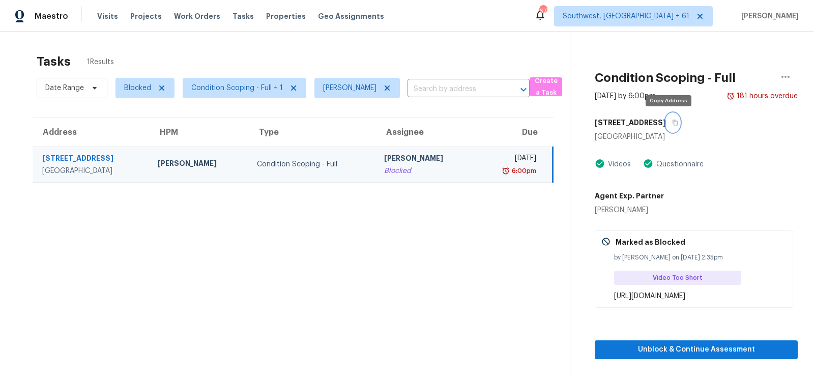
click at [672, 124] on icon "button" at bounding box center [675, 123] width 6 height 6
